Goal: Check status: Check status

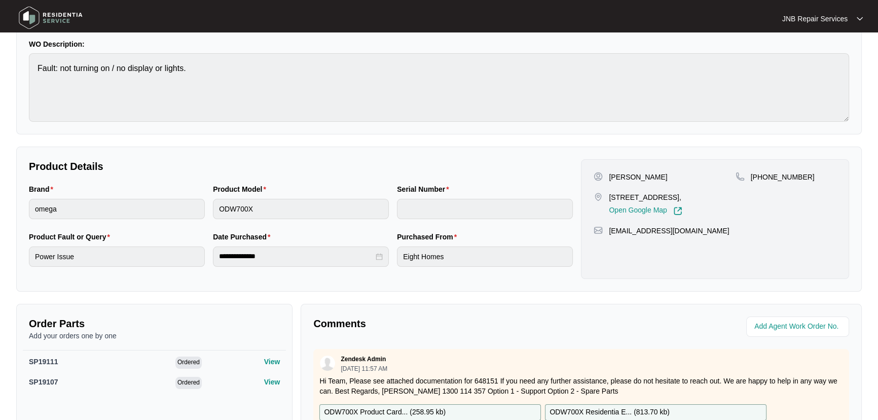
scroll to position [92, 0]
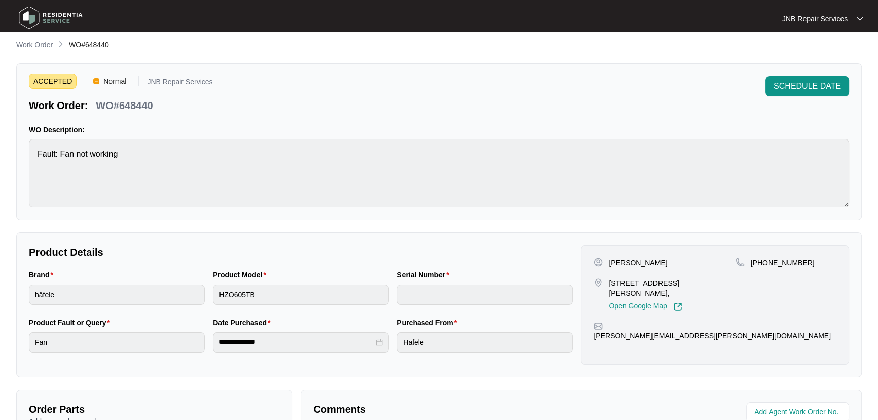
scroll to position [92, 0]
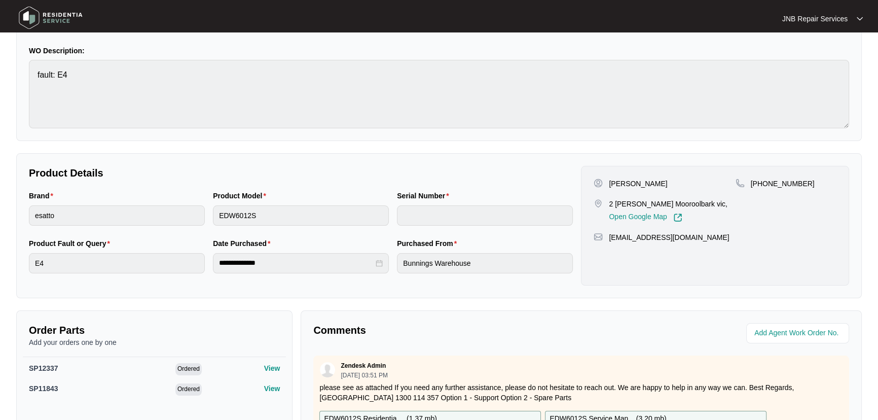
scroll to position [184, 0]
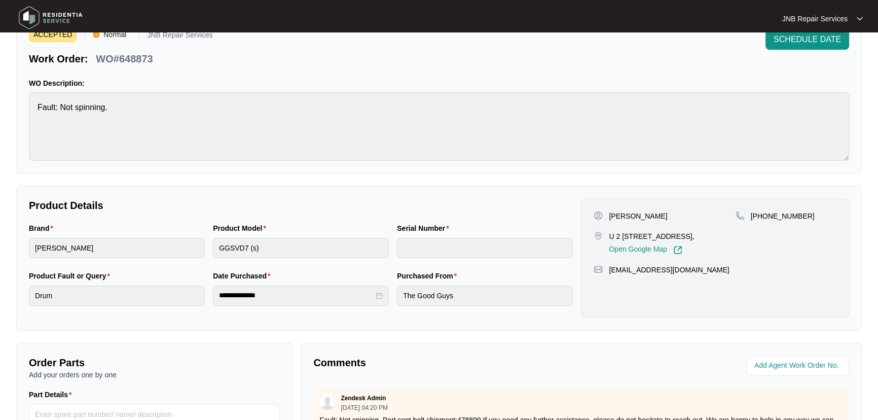
scroll to position [138, 0]
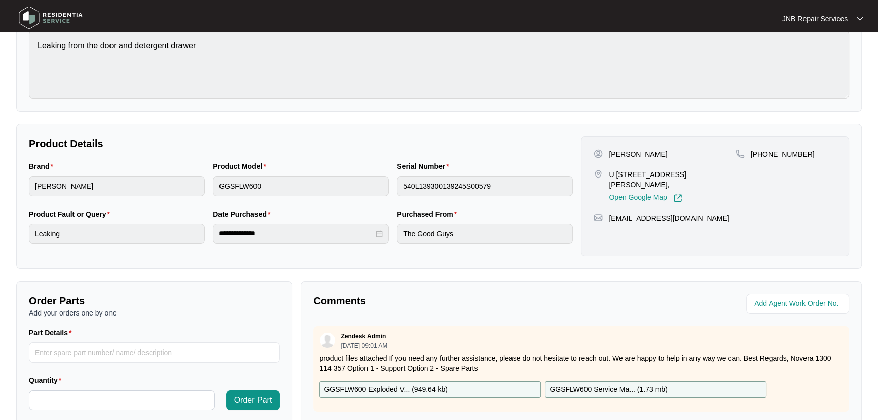
scroll to position [138, 0]
